Goal: Browse casually

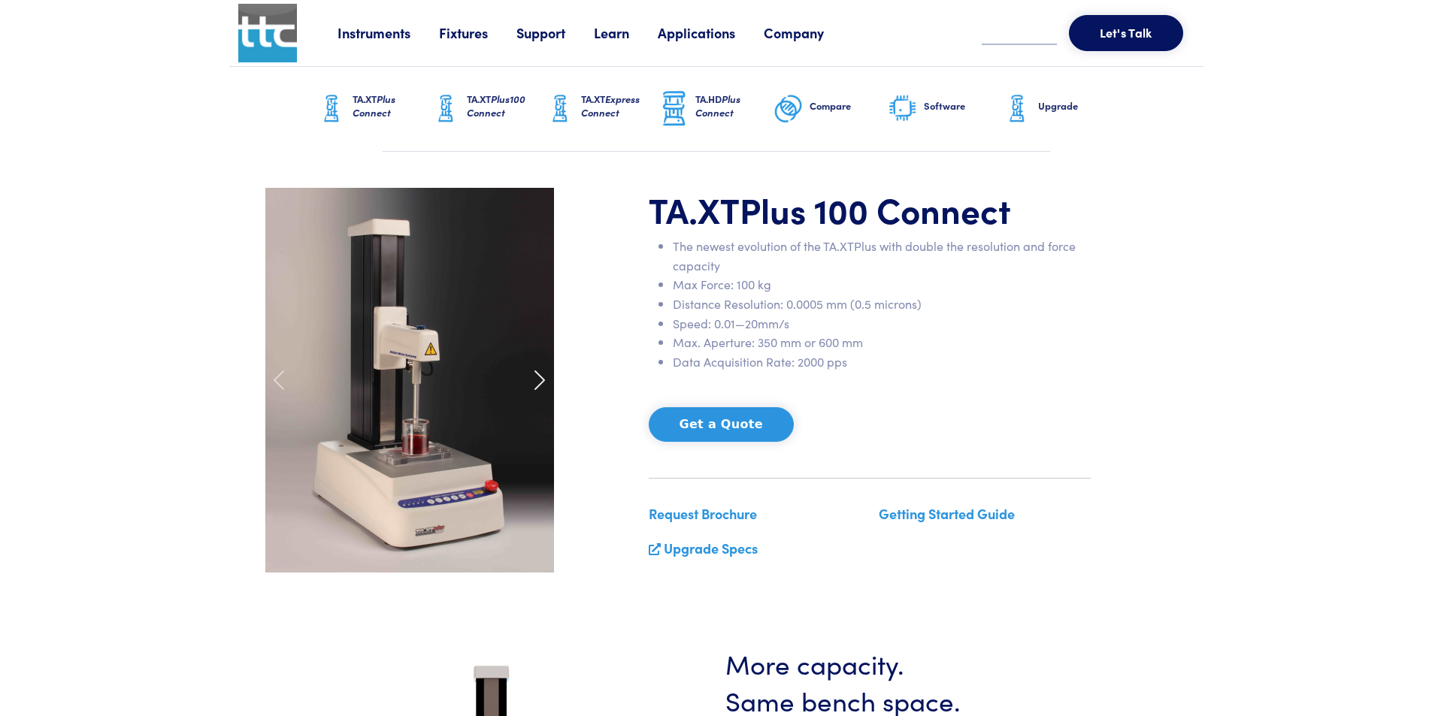
click at [536, 384] on span at bounding box center [540, 380] width 24 height 24
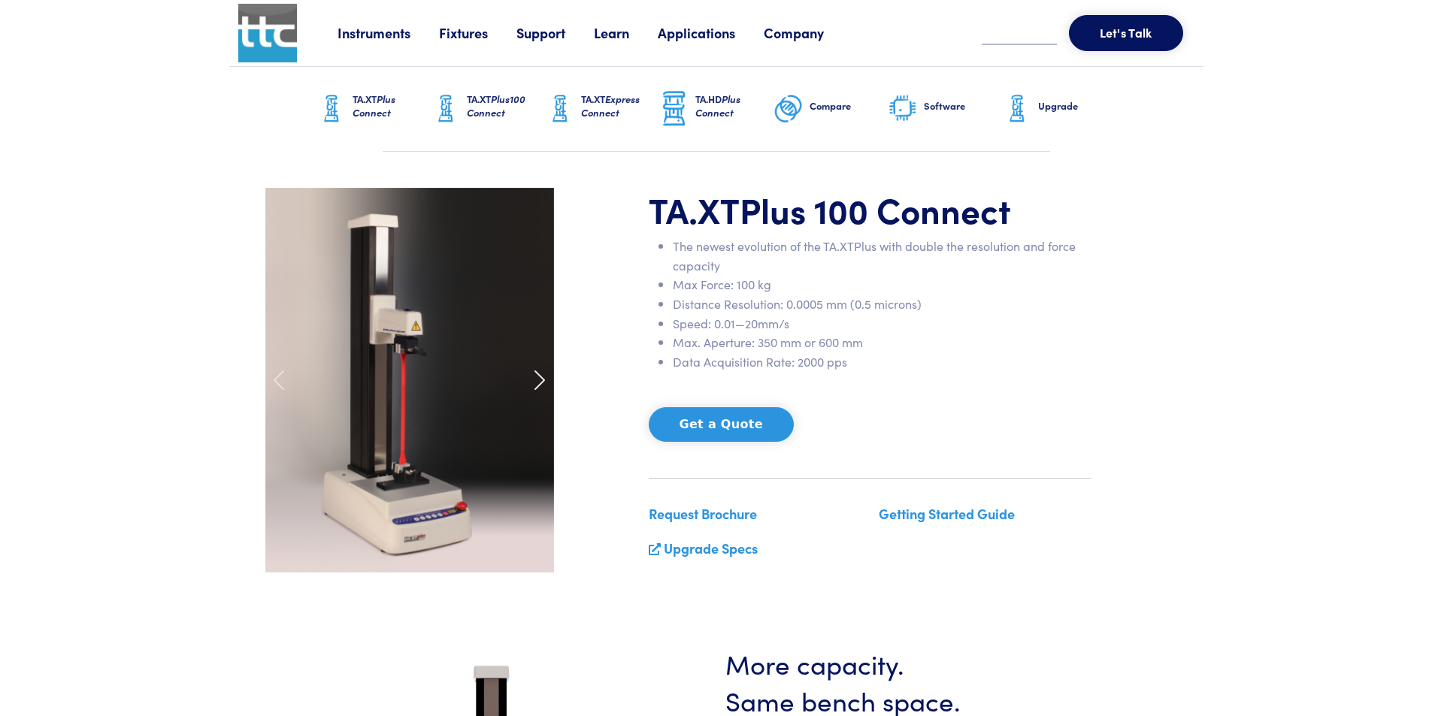
click at [536, 382] on span at bounding box center [540, 380] width 24 height 24
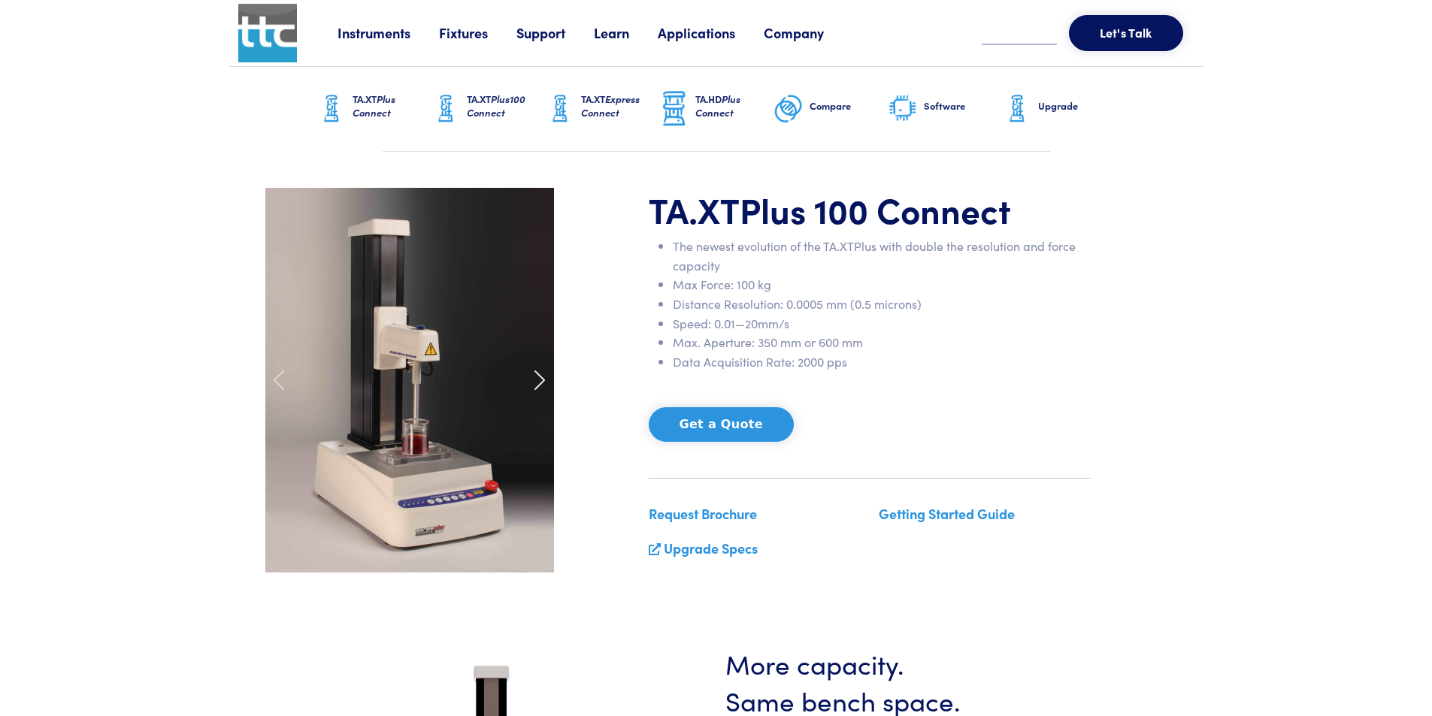
click at [536, 382] on span at bounding box center [540, 380] width 24 height 24
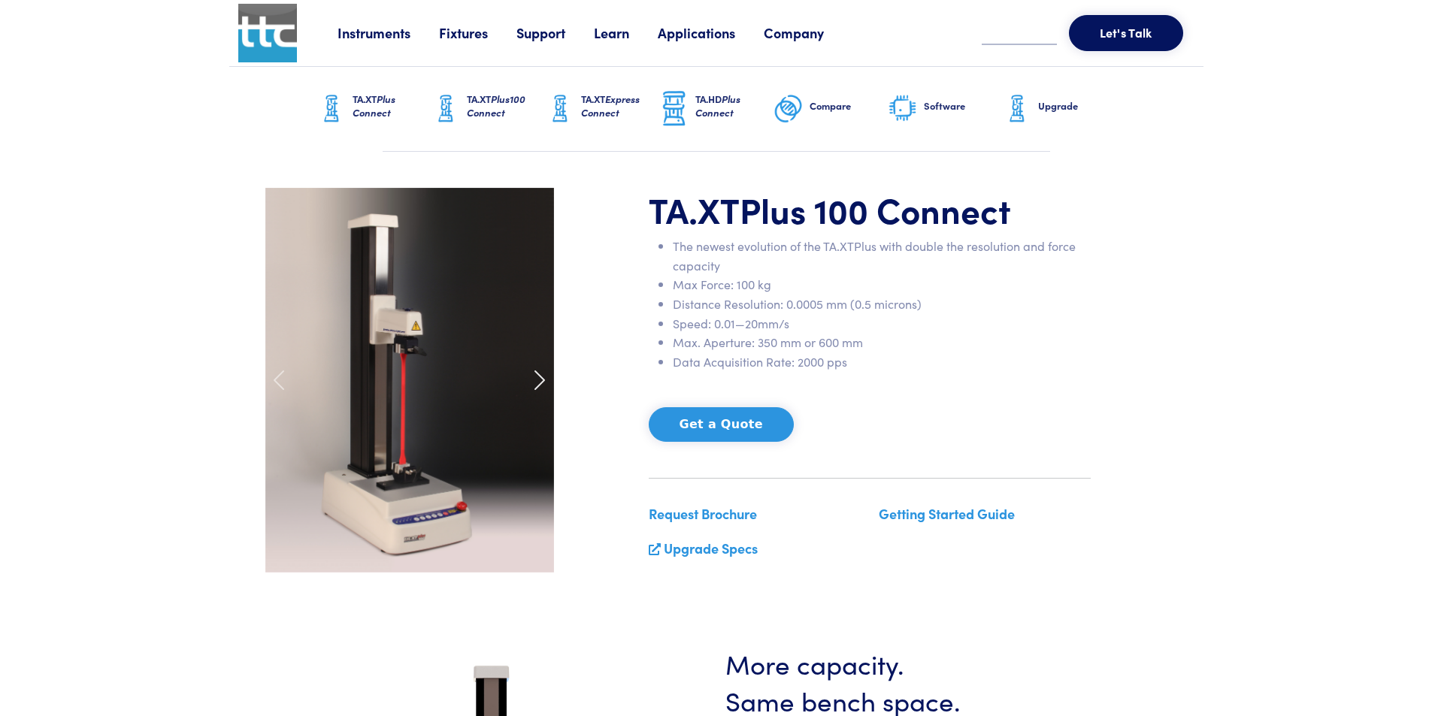
click at [536, 382] on span at bounding box center [540, 380] width 24 height 24
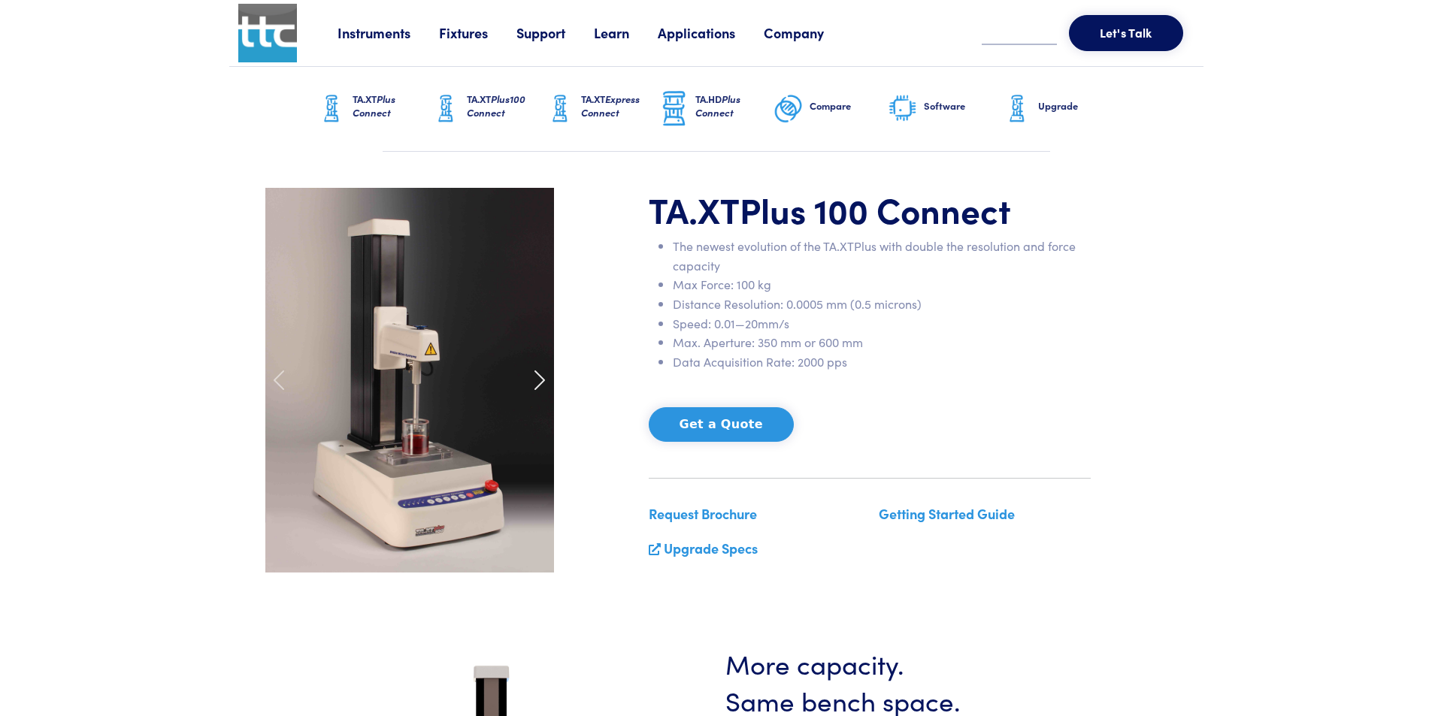
click at [536, 382] on span at bounding box center [540, 380] width 24 height 24
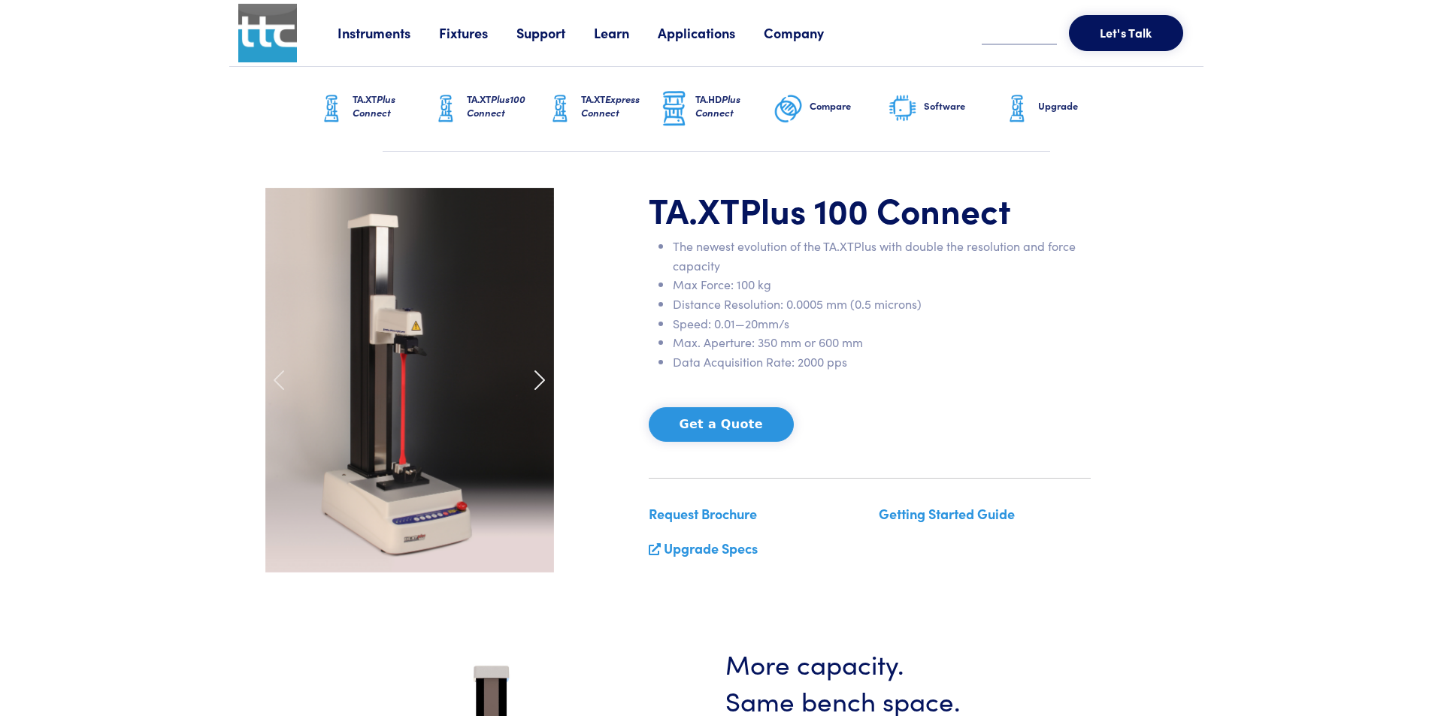
click at [536, 382] on span at bounding box center [540, 380] width 24 height 24
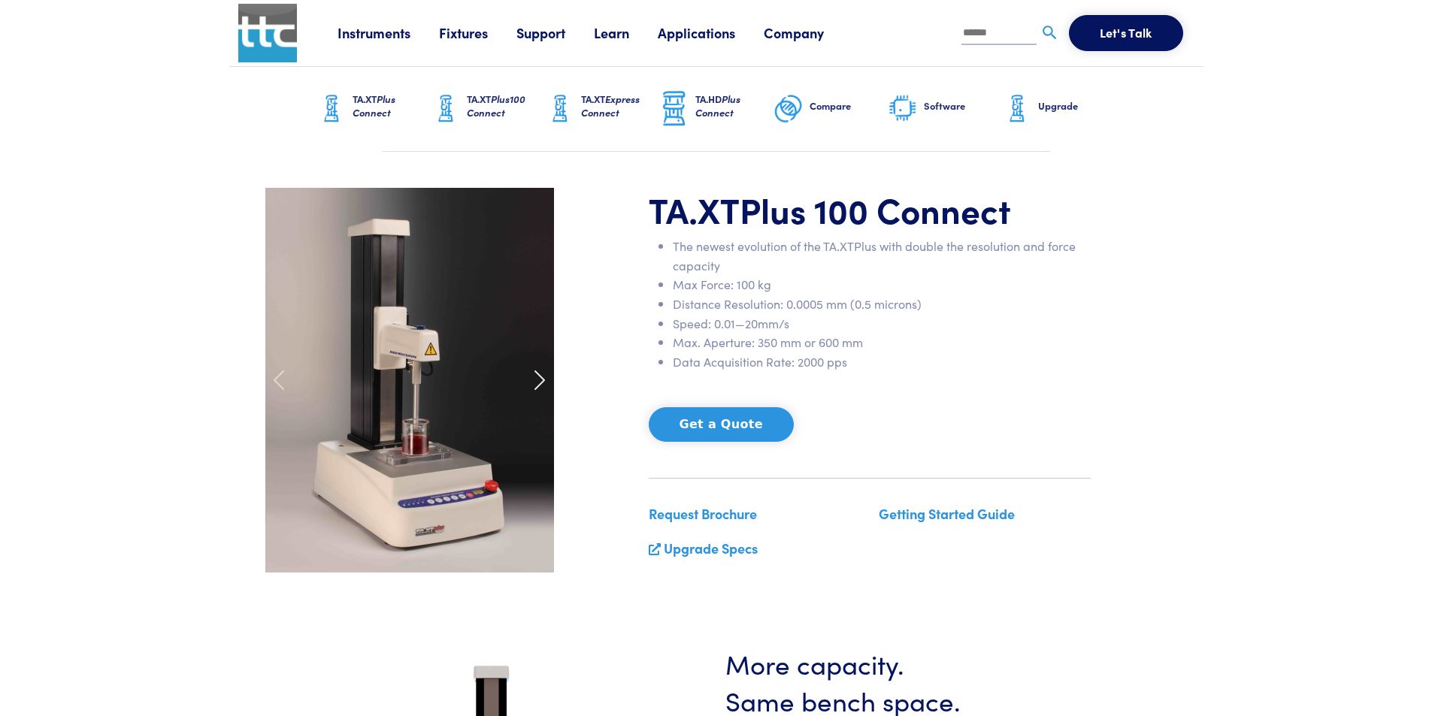
click at [536, 382] on span at bounding box center [540, 380] width 24 height 24
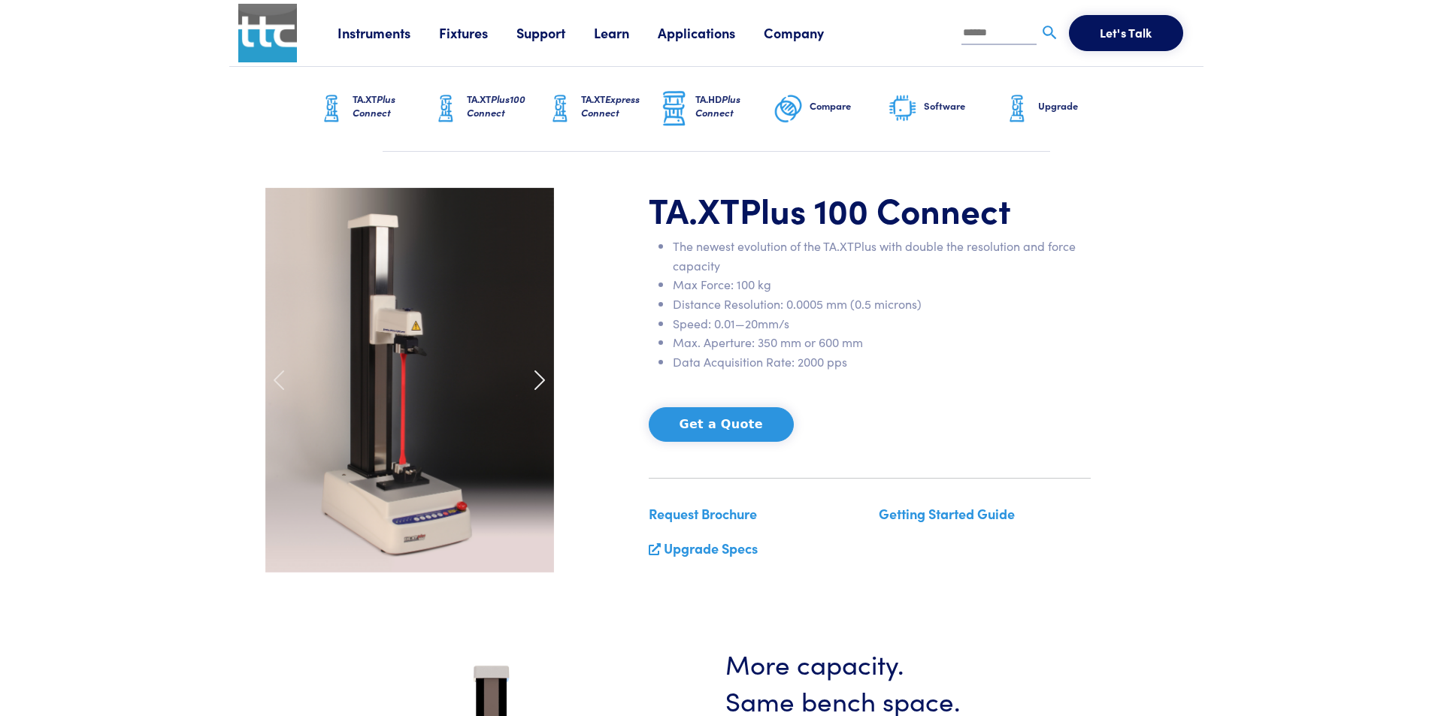
click at [536, 382] on span at bounding box center [540, 380] width 24 height 24
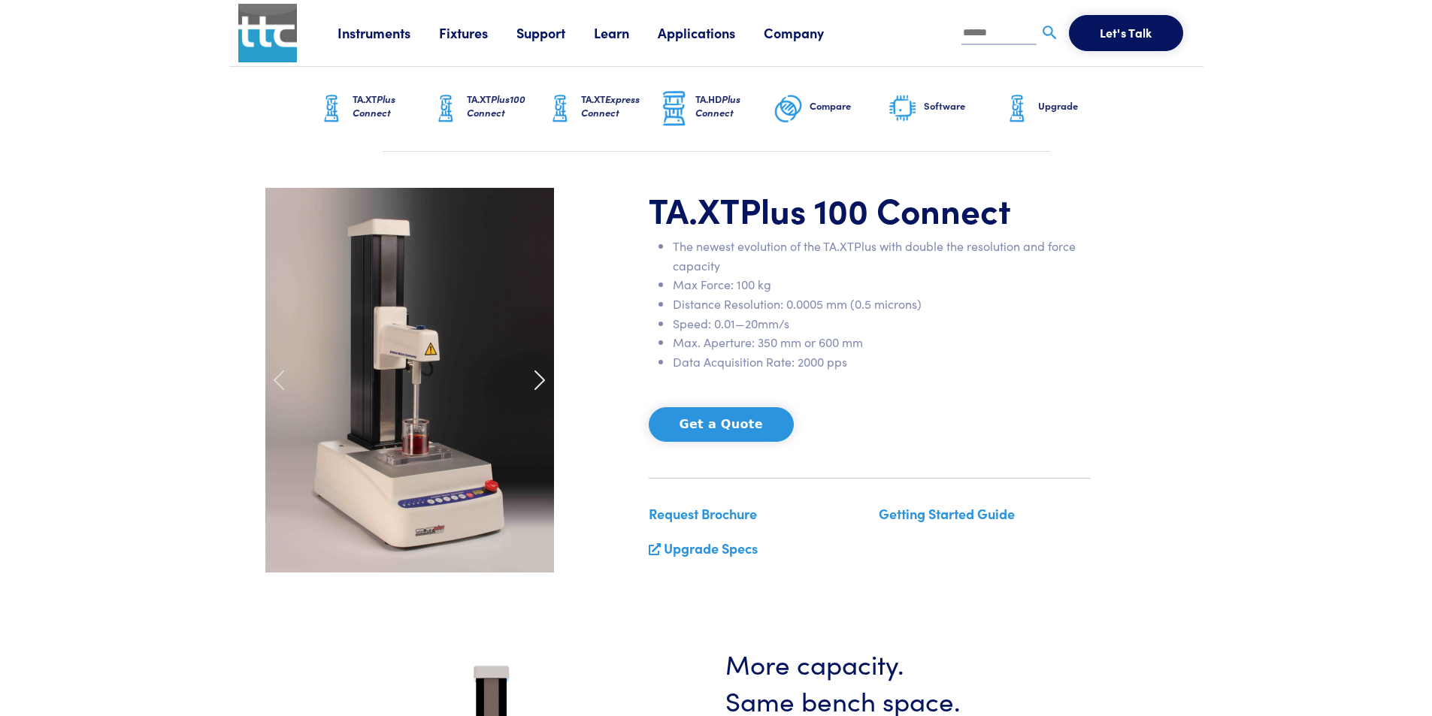
click at [536, 382] on span at bounding box center [540, 380] width 24 height 24
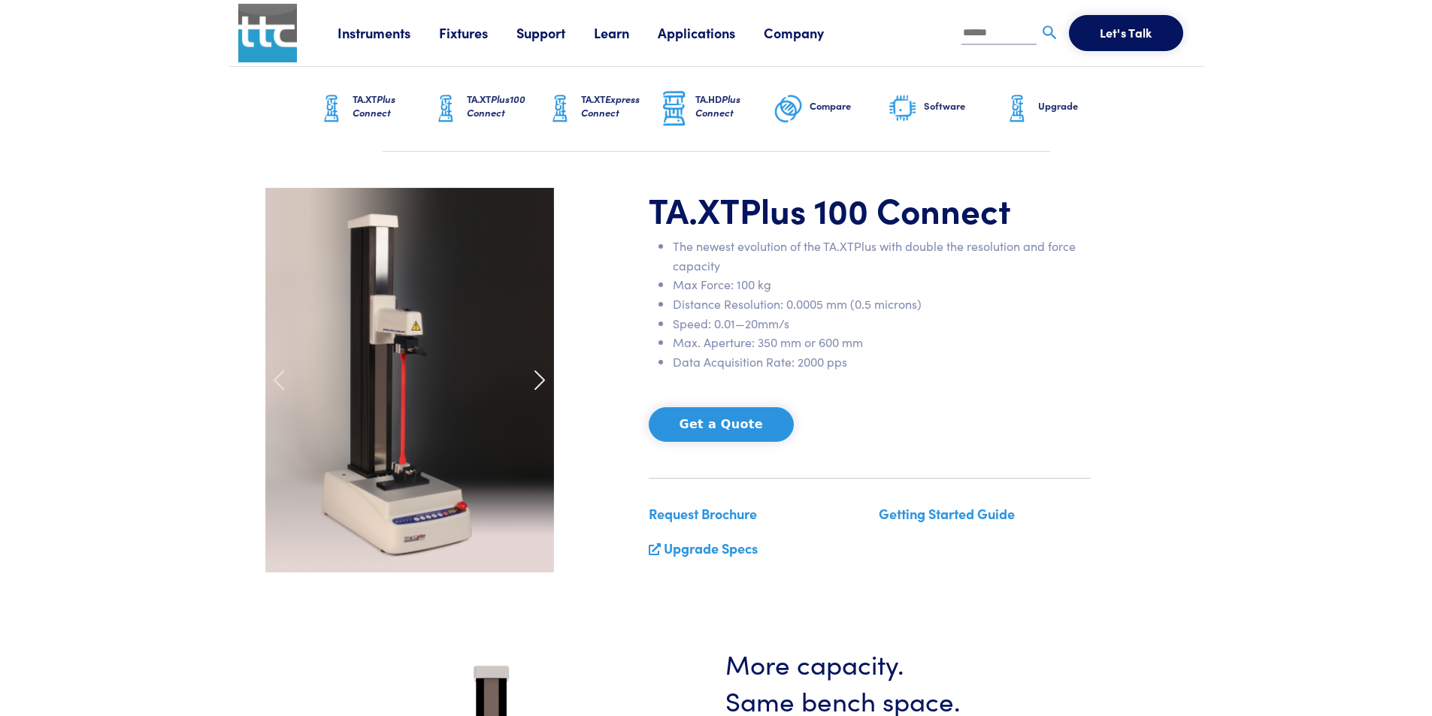
click at [536, 382] on span at bounding box center [540, 380] width 24 height 24
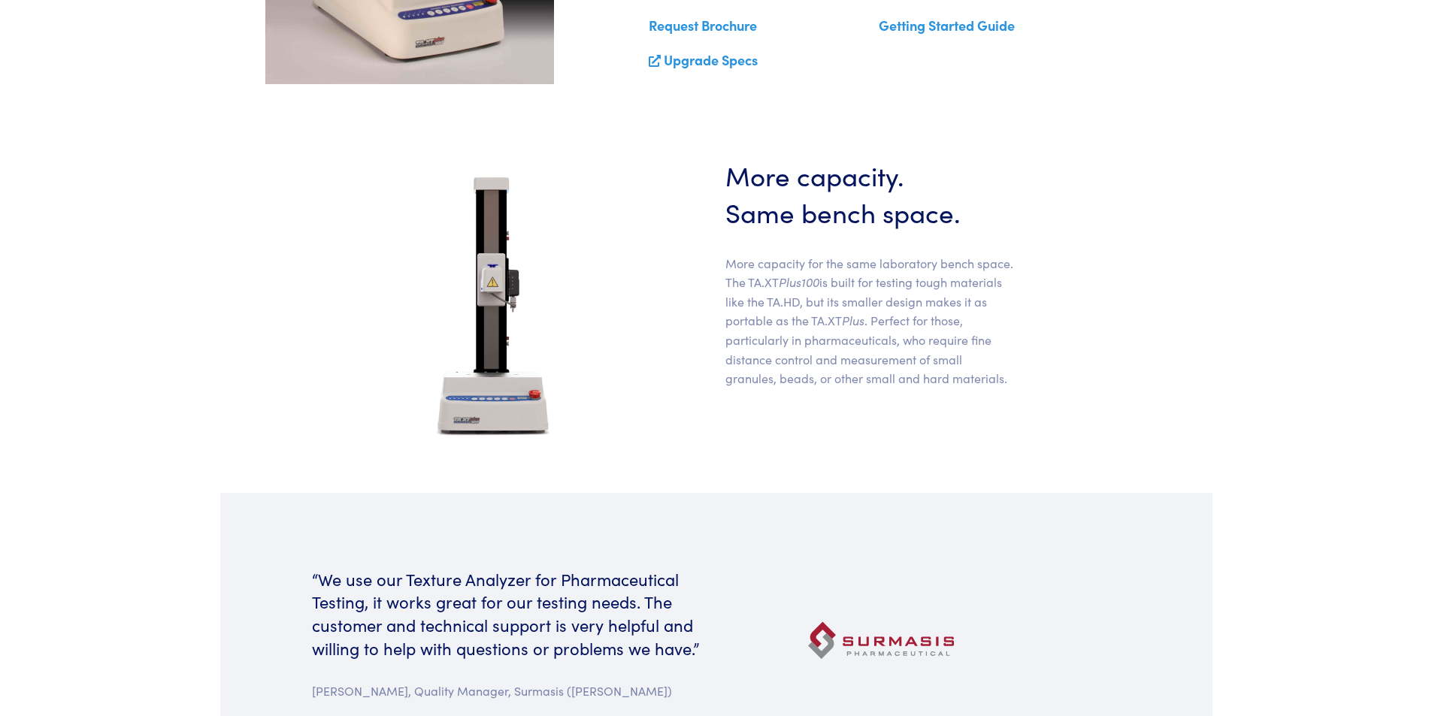
scroll to position [714, 0]
